Goal: Transaction & Acquisition: Purchase product/service

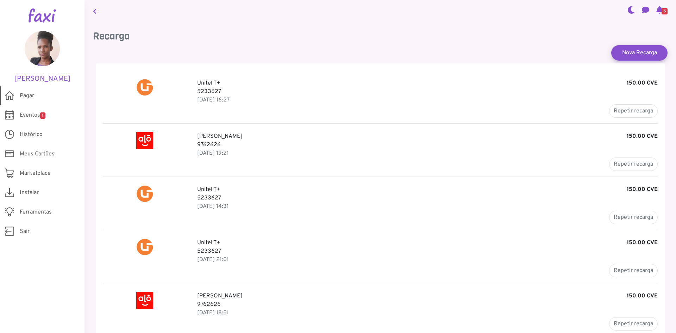
click at [25, 94] on span "Pagar" at bounding box center [27, 96] width 14 height 8
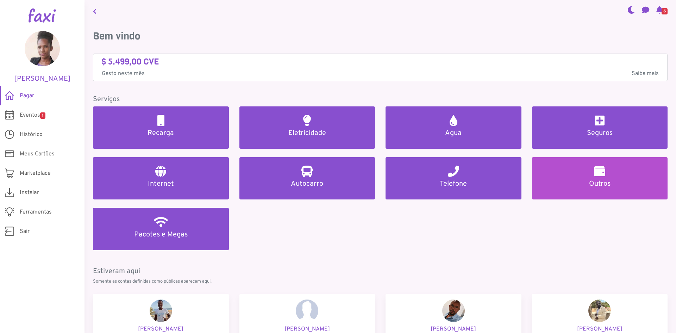
click at [594, 176] on h2 at bounding box center [599, 171] width 11 height 11
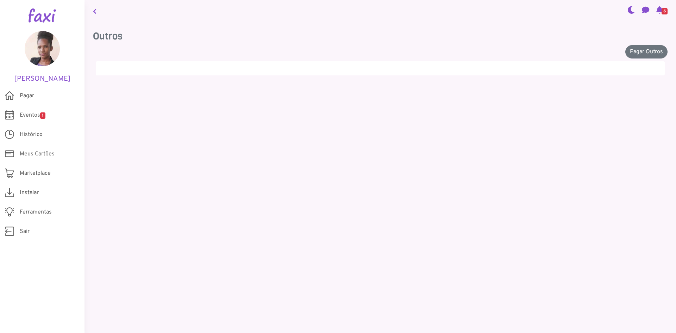
click at [123, 67] on div at bounding box center [380, 68] width 569 height 14
click at [111, 35] on h3 "Outros" at bounding box center [380, 36] width 575 height 12
click at [646, 49] on link "Pagar Outros" at bounding box center [647, 51] width 42 height 13
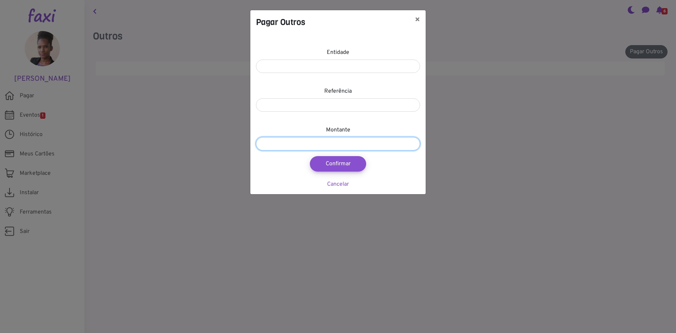
click at [335, 144] on input "number" at bounding box center [338, 143] width 164 height 13
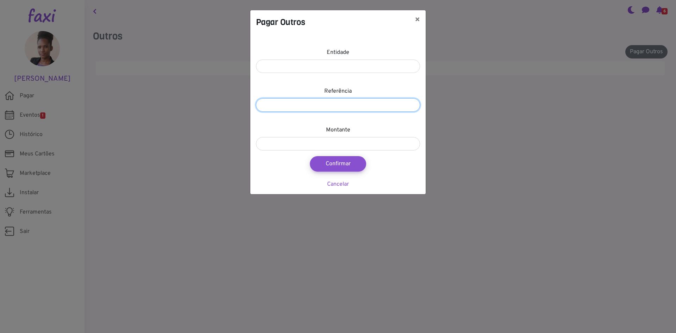
click at [329, 100] on input "number" at bounding box center [338, 104] width 164 height 13
click at [416, 20] on button "×" at bounding box center [417, 20] width 17 height 20
